Goal: Navigation & Orientation: Find specific page/section

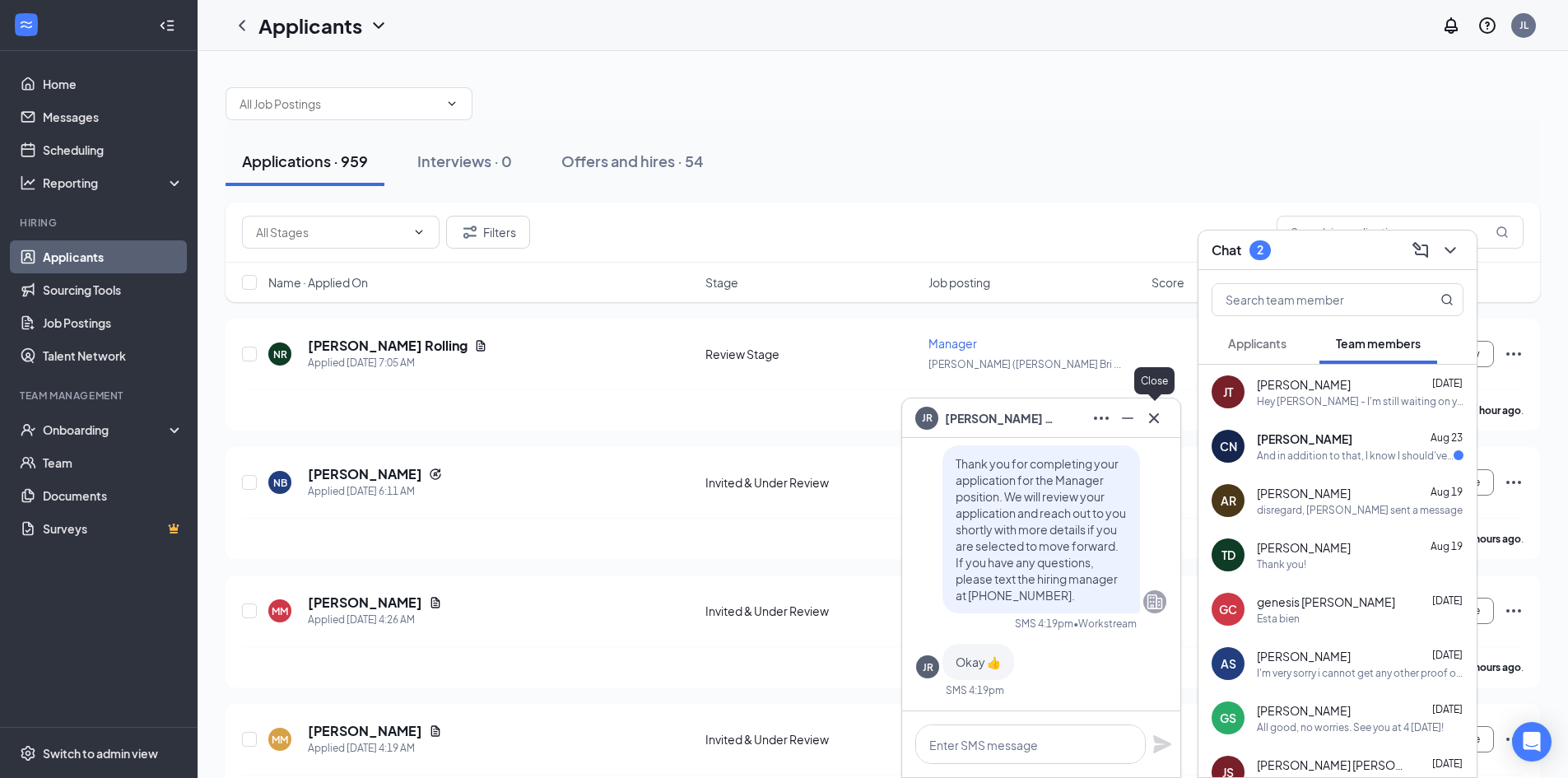
click at [1154, 415] on icon "Cross" at bounding box center [1154, 417] width 20 height 20
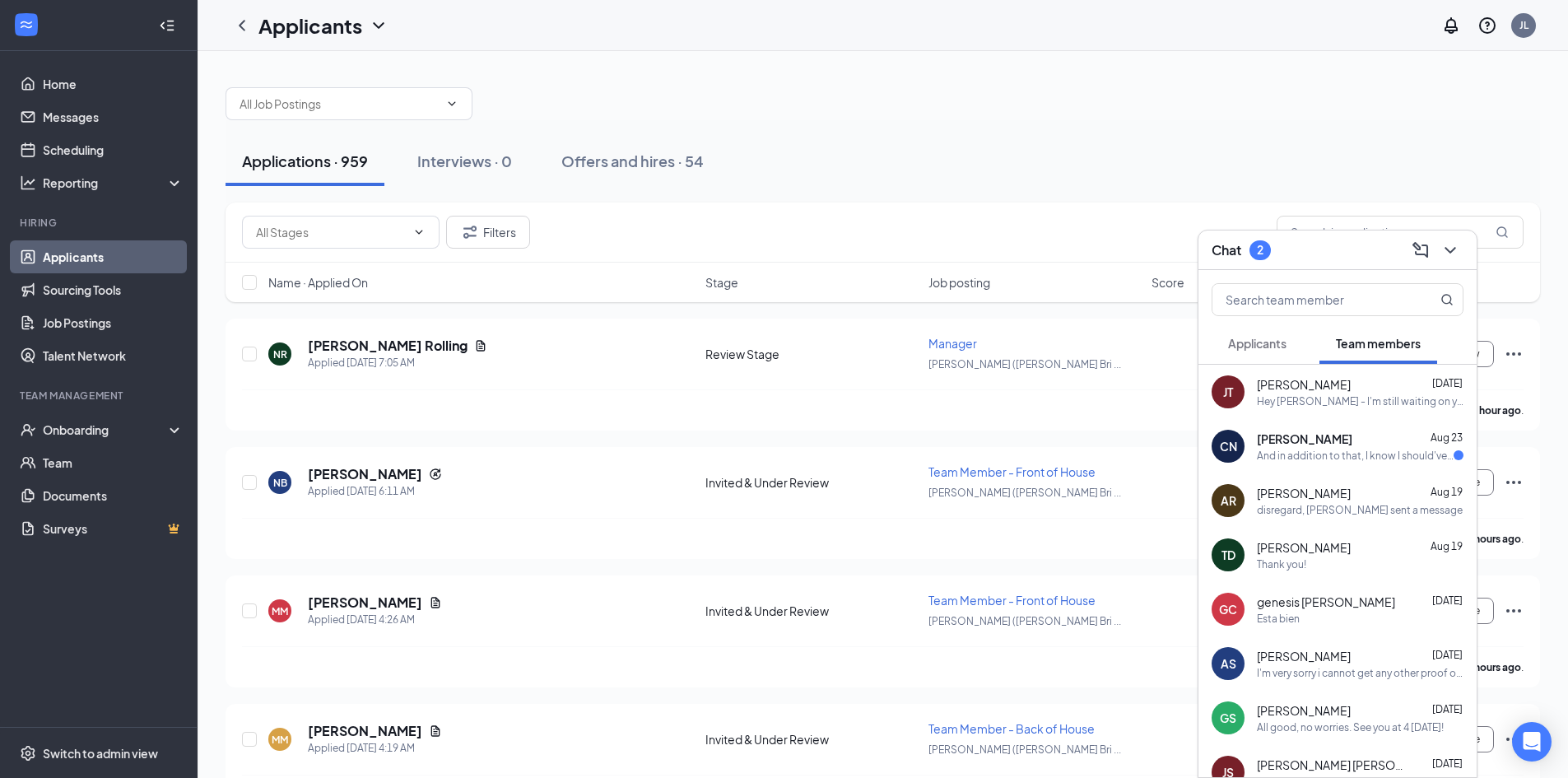
click at [1310, 437] on span "[PERSON_NAME]" at bounding box center [1304, 438] width 95 height 16
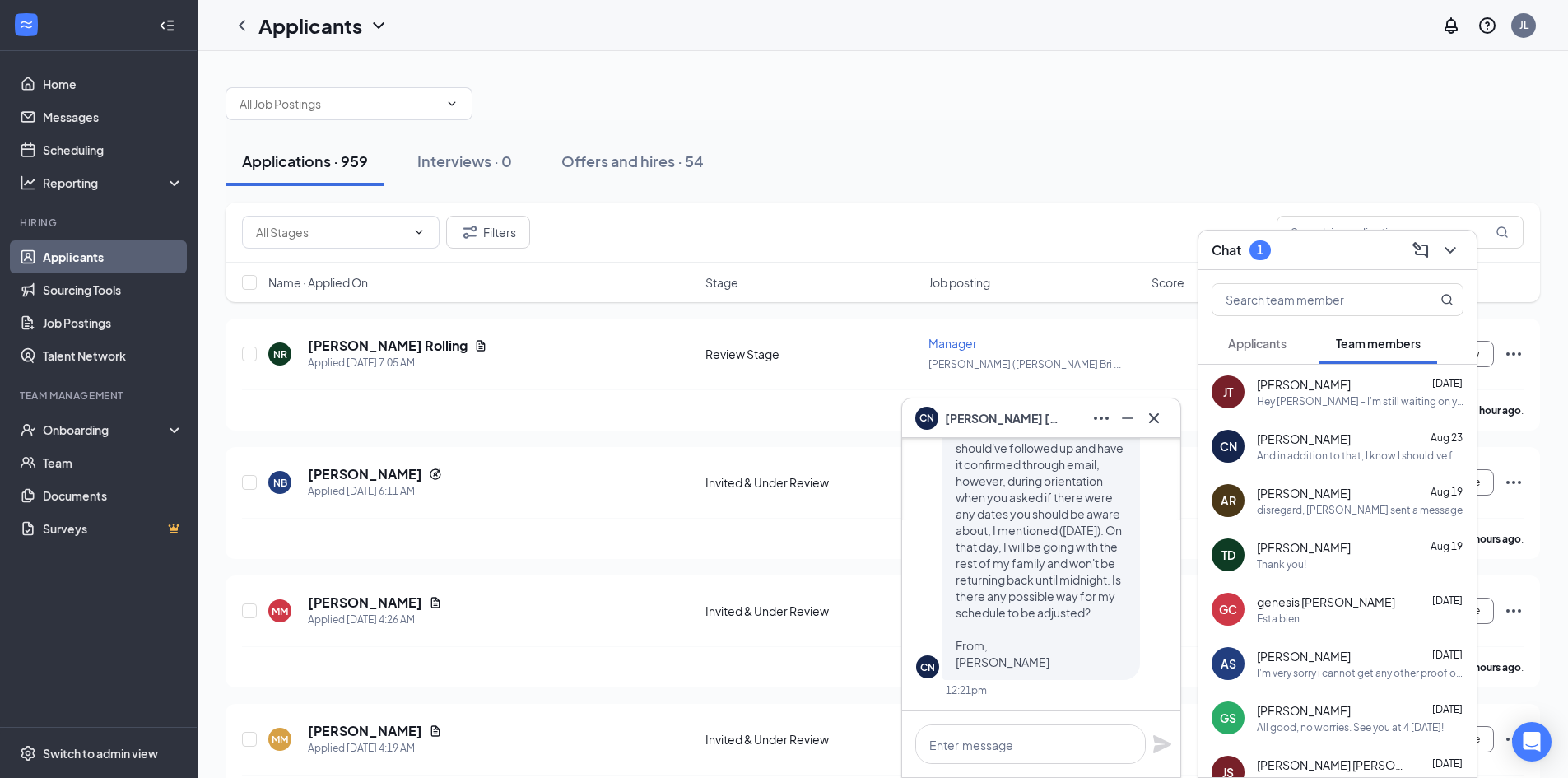
click at [1233, 337] on span "Applicants" at bounding box center [1257, 344] width 59 height 15
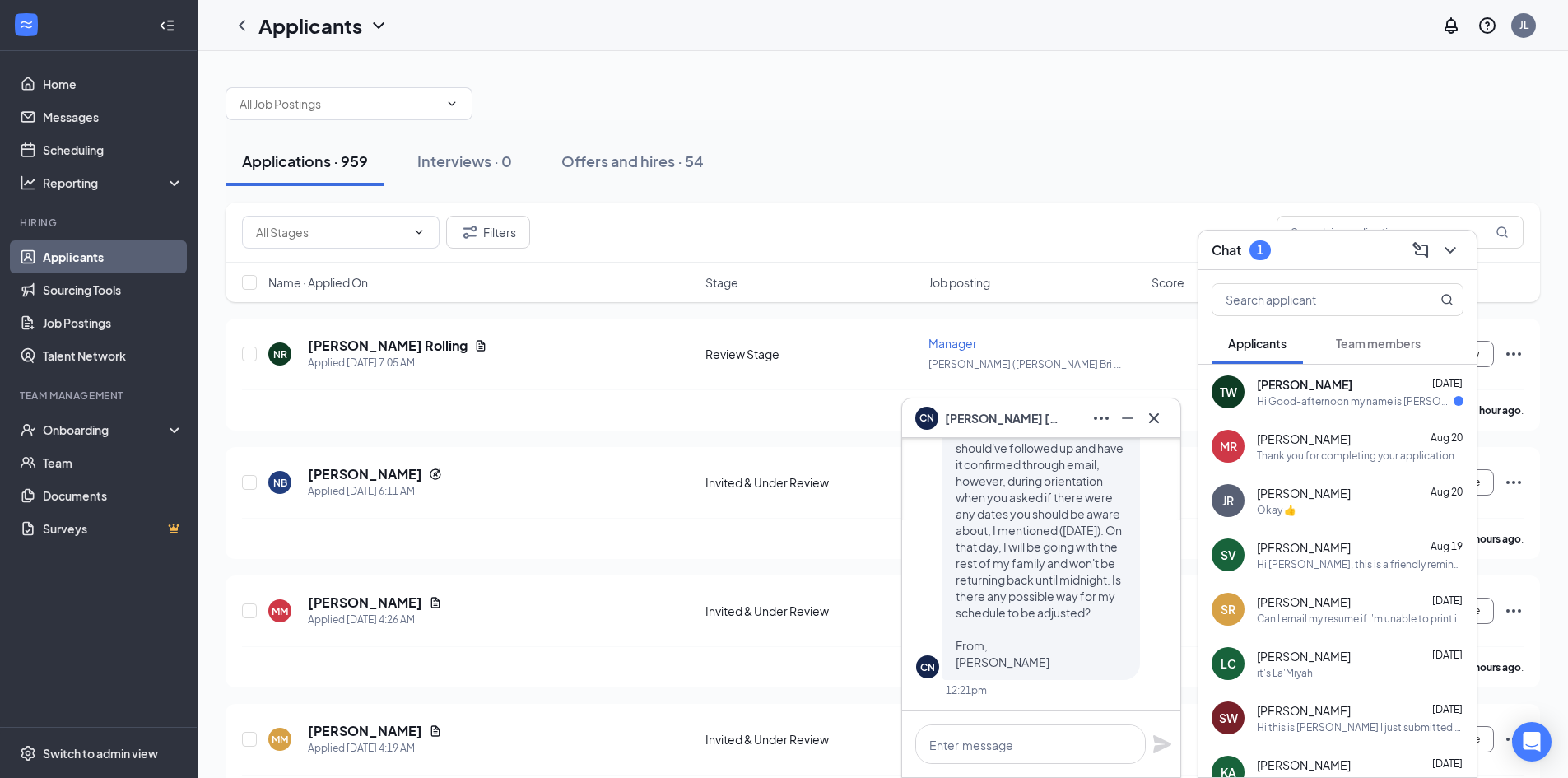
click at [1396, 340] on span "Team members" at bounding box center [1378, 344] width 85 height 15
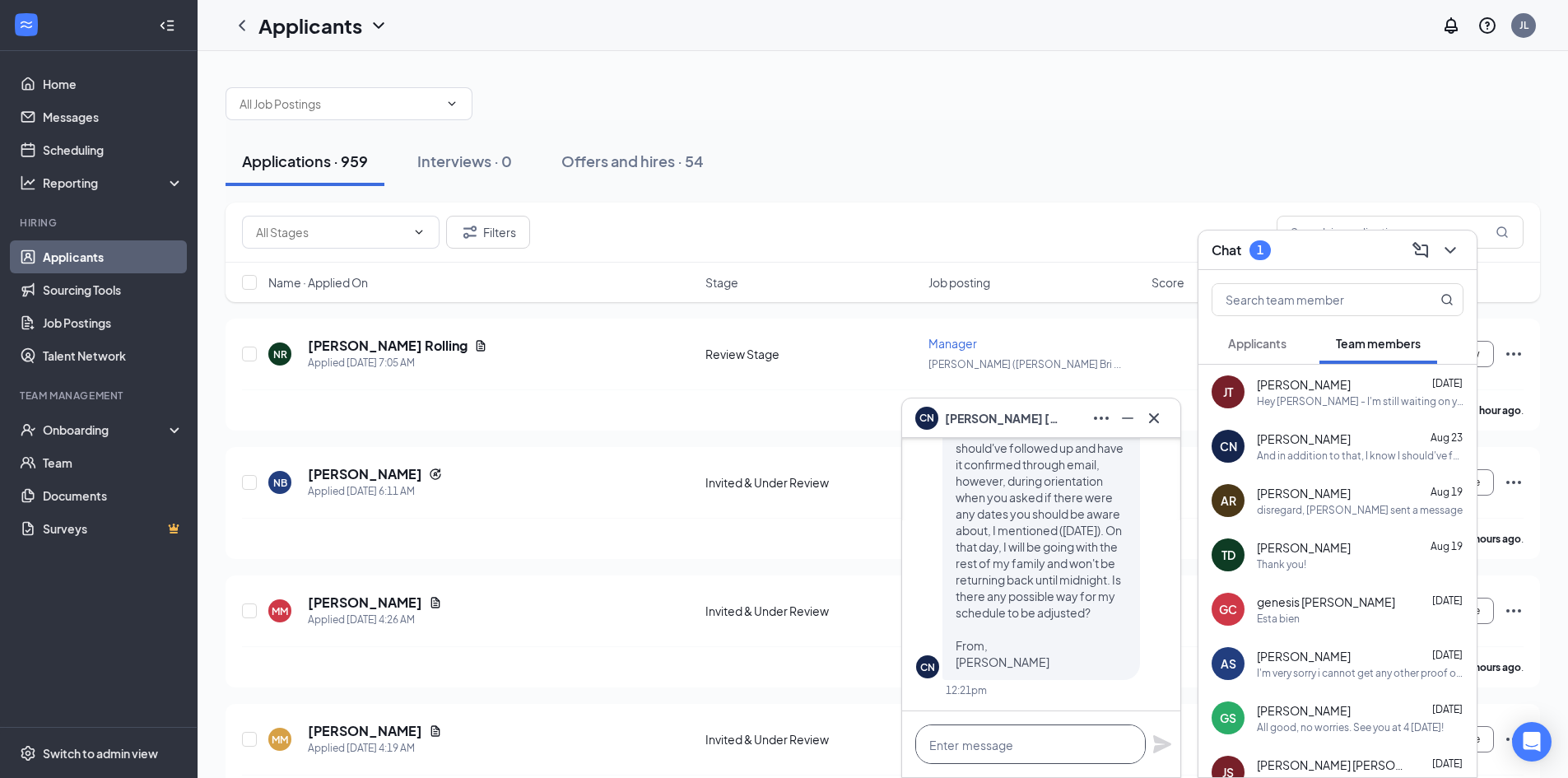
click at [1003, 746] on textarea at bounding box center [1030, 744] width 230 height 40
type textarea "H"
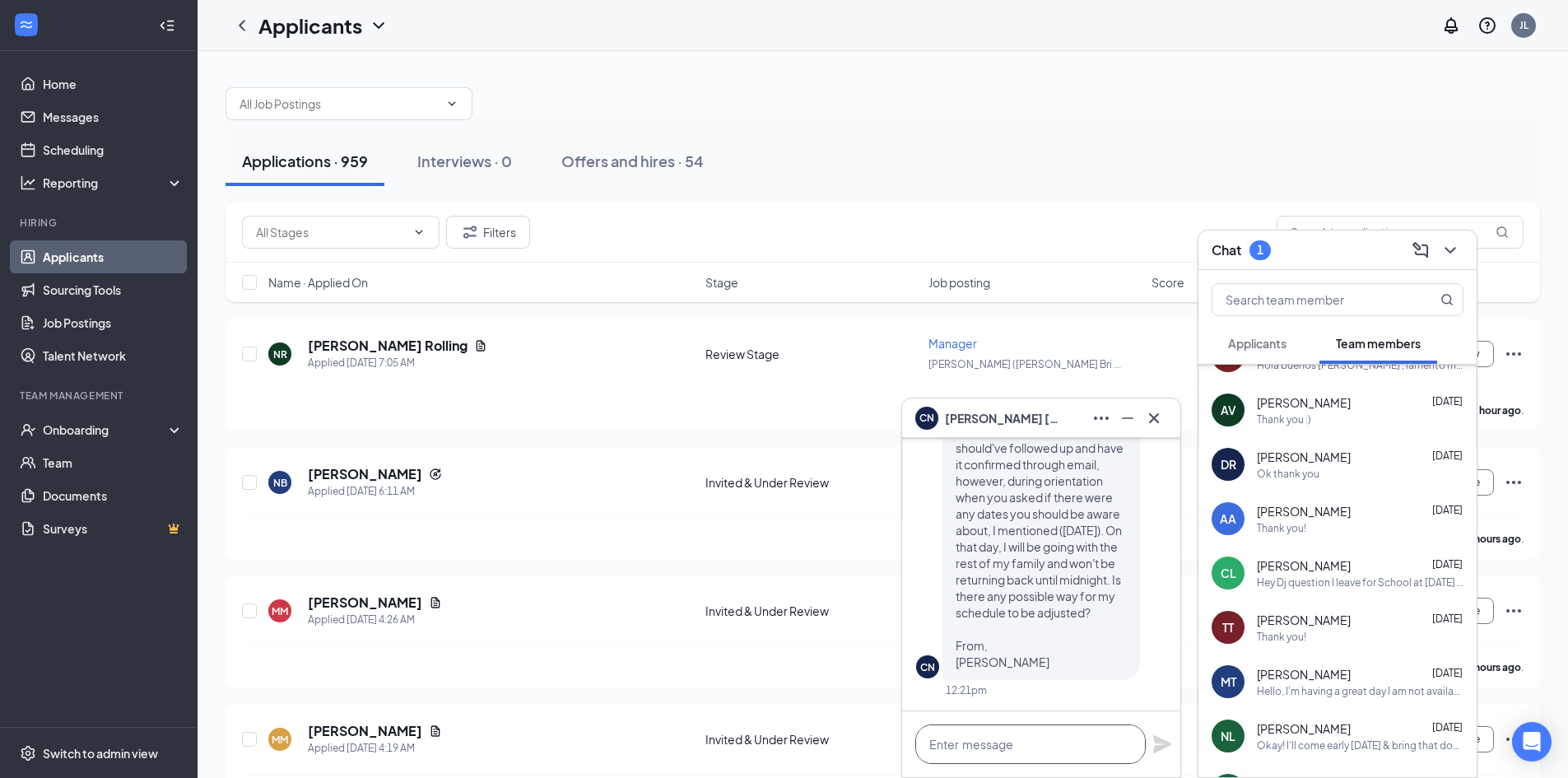
scroll to position [0, 0]
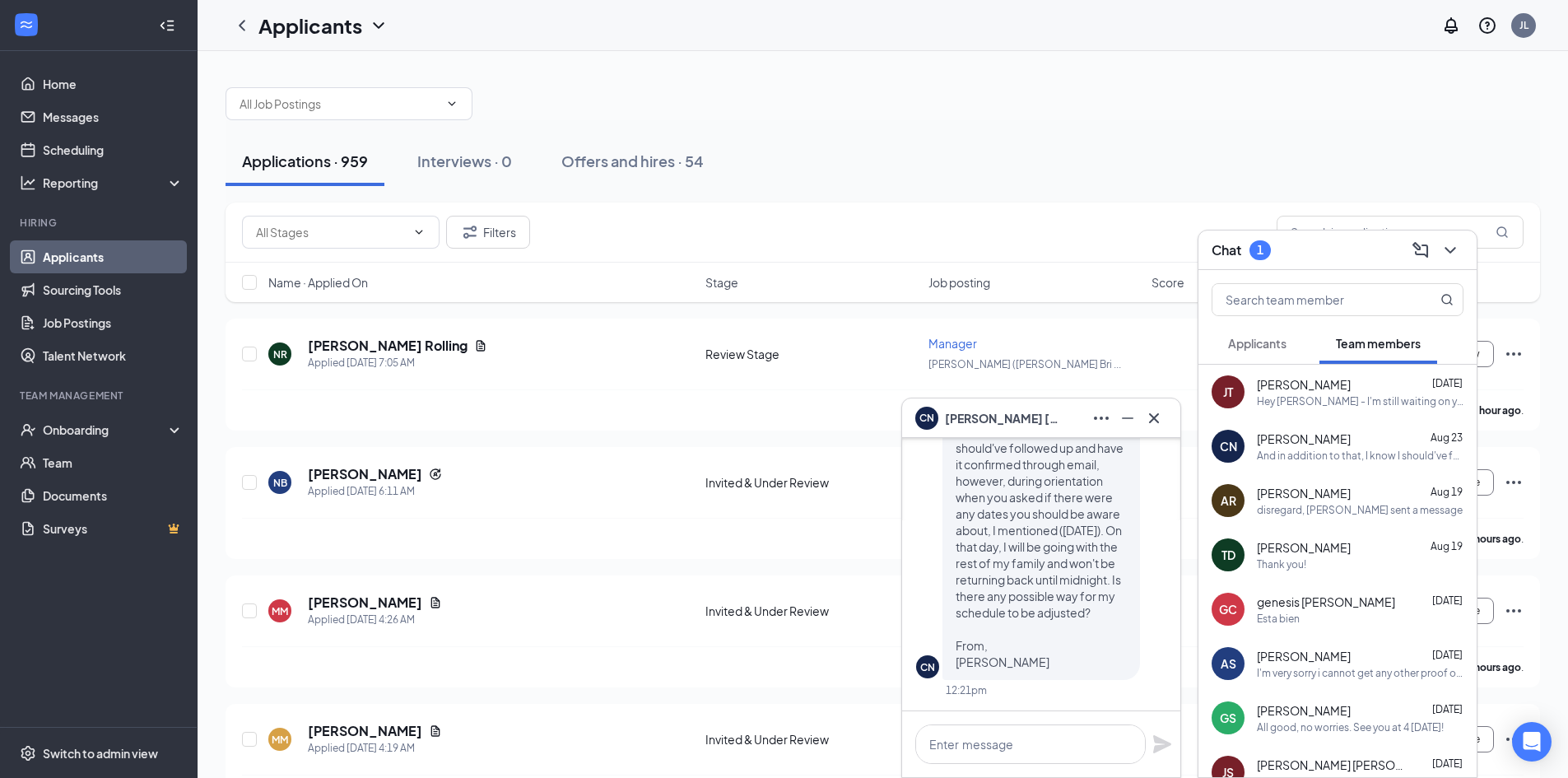
click at [1277, 333] on button "Applicants" at bounding box center [1256, 344] width 92 height 42
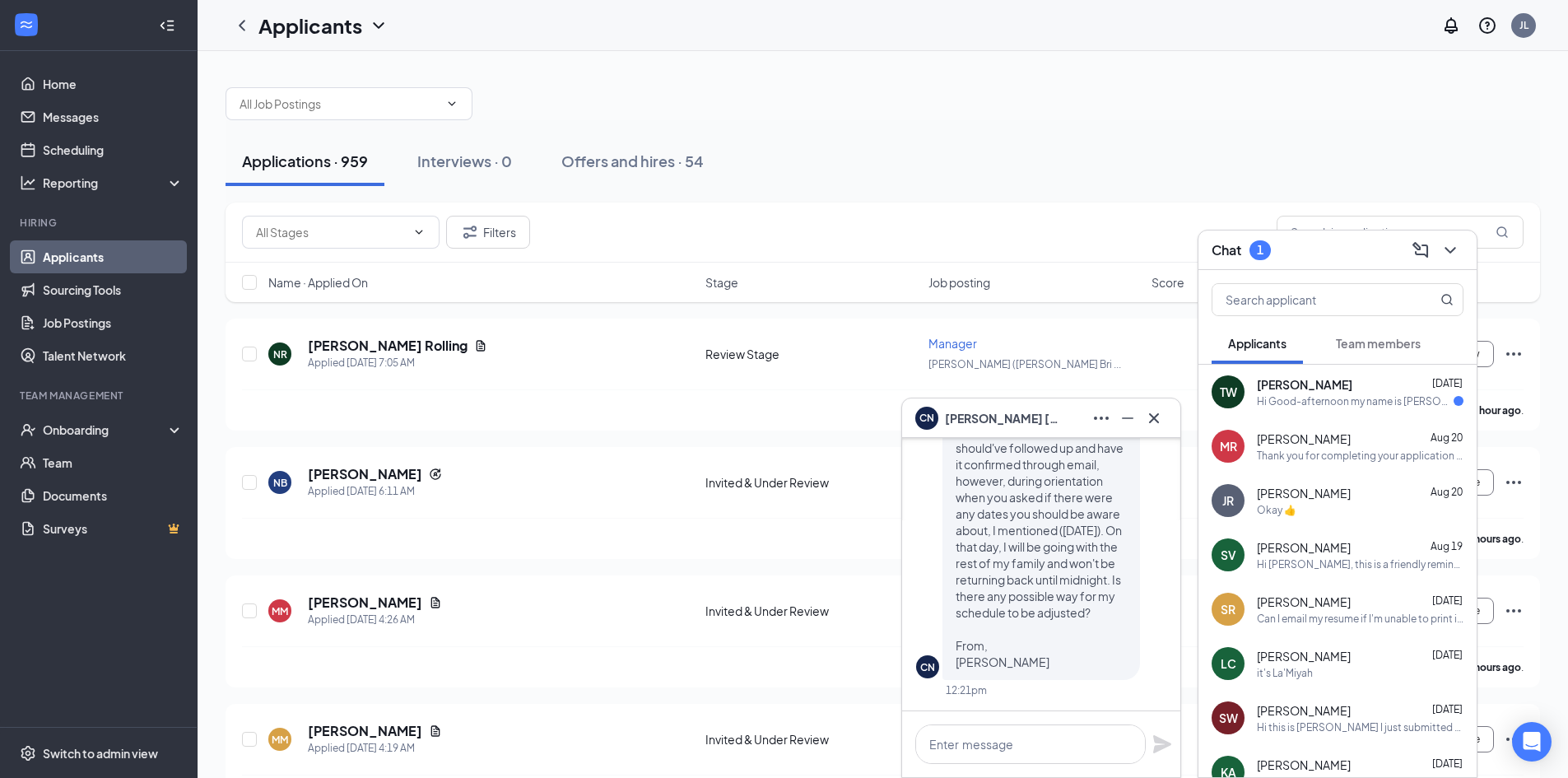
click at [1369, 407] on div "Hi Good-afternoon my name is [PERSON_NAME] and I am reaching out to inquire abo…" at bounding box center [1355, 401] width 196 height 14
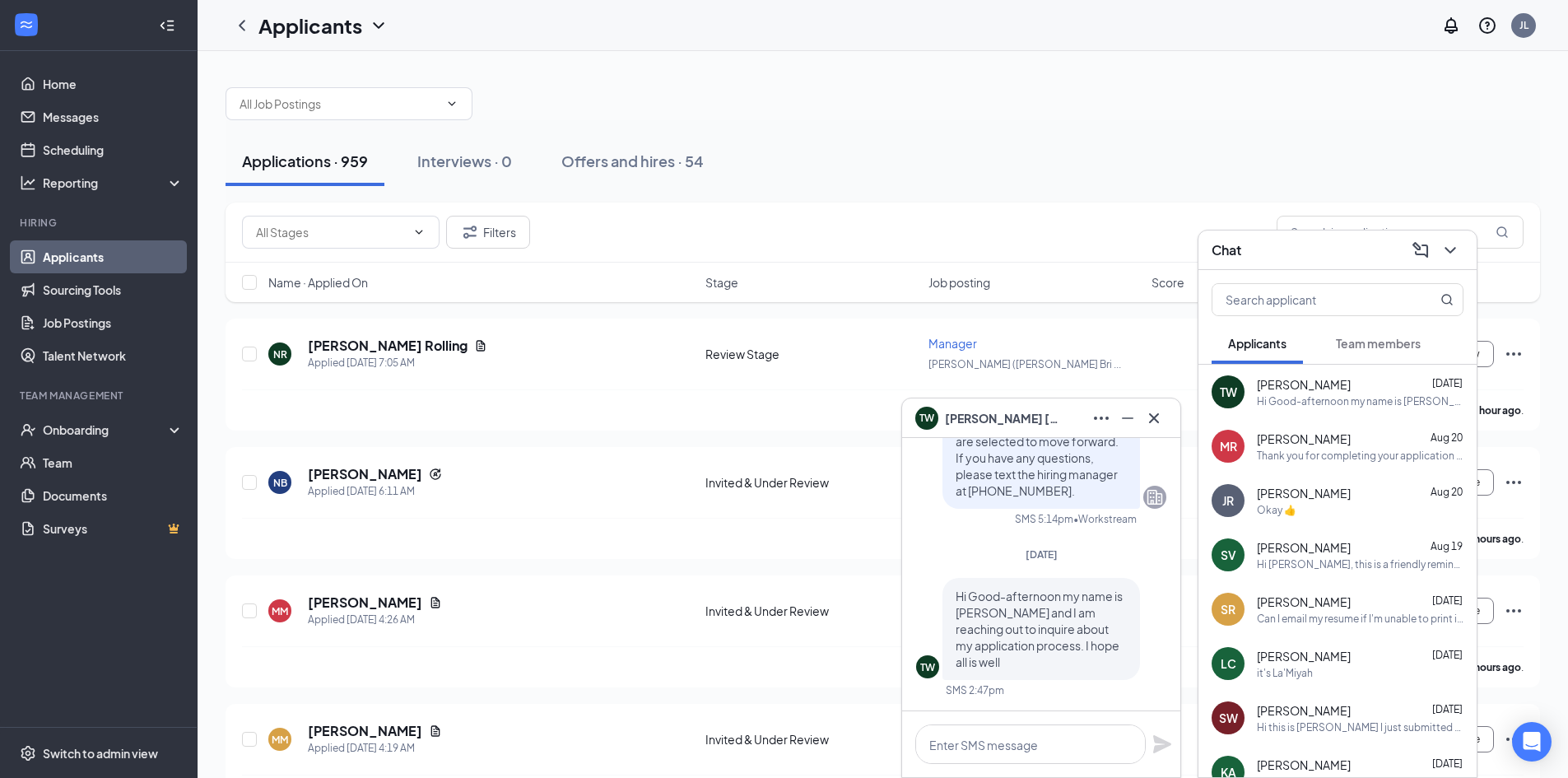
click at [1402, 348] on span "Team members" at bounding box center [1378, 344] width 85 height 15
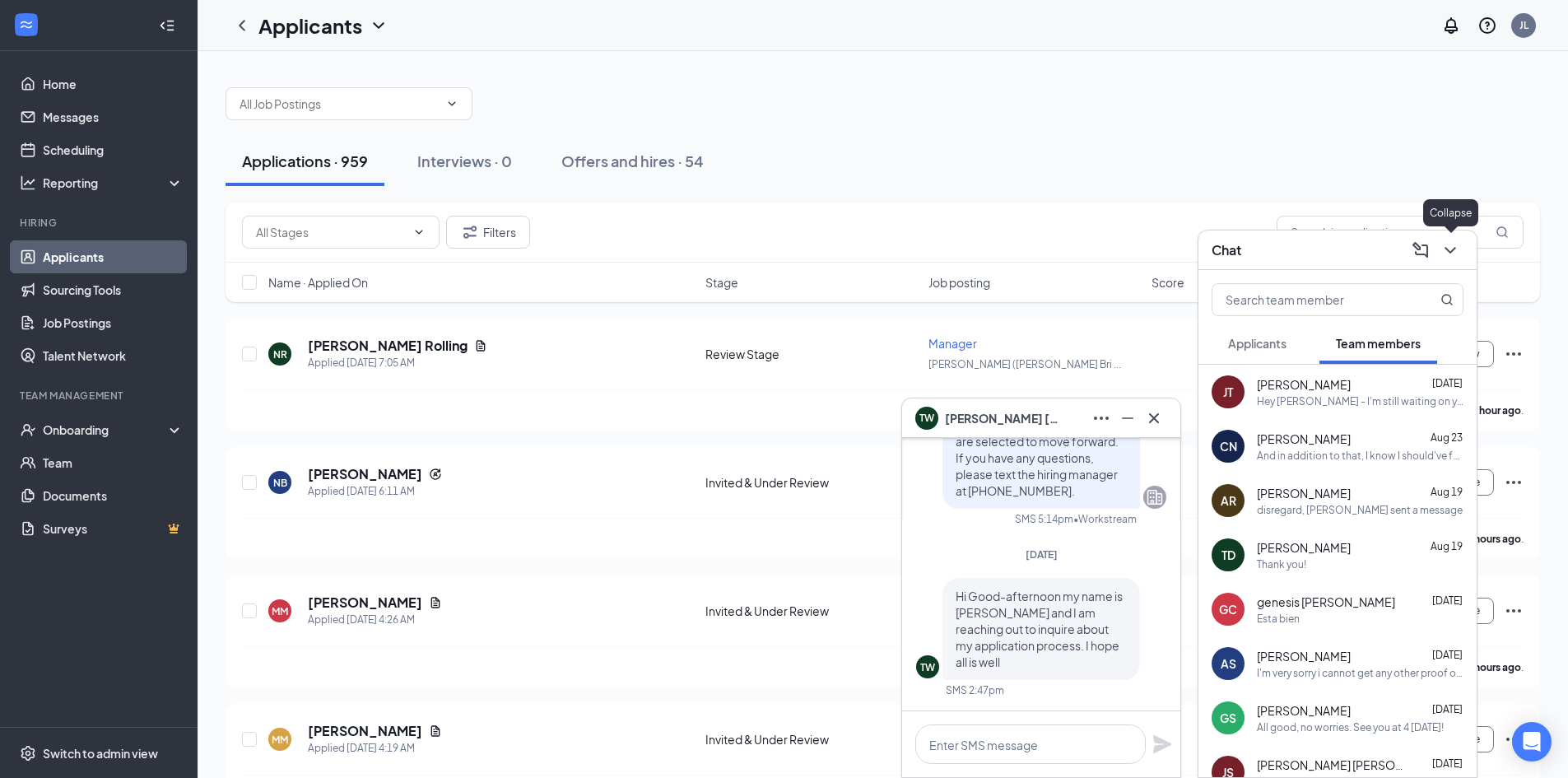
click at [1454, 248] on icon "ChevronDown" at bounding box center [1449, 250] width 10 height 7
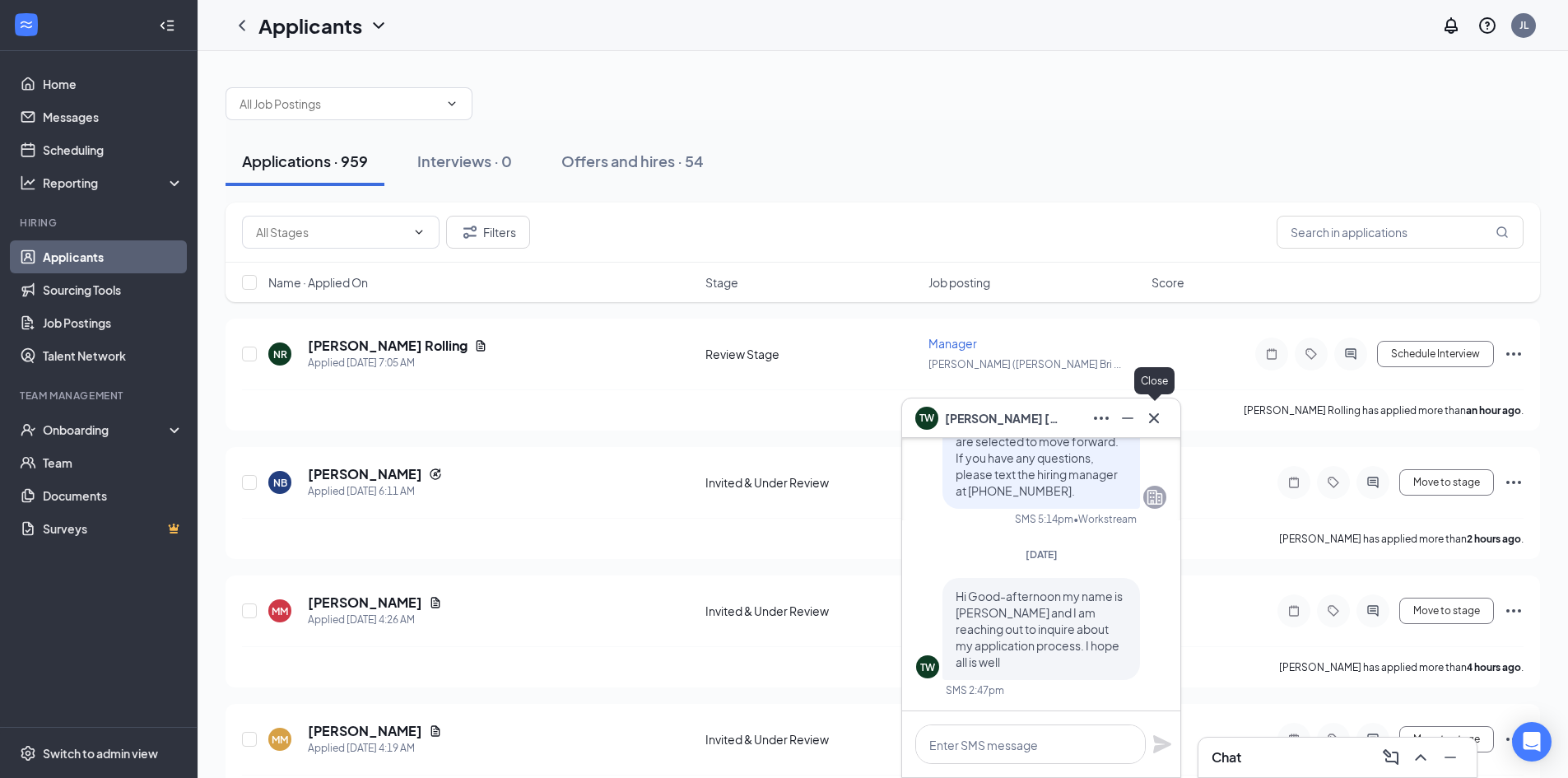
click at [1155, 412] on icon "Cross" at bounding box center [1154, 417] width 20 height 20
